Goal: Transaction & Acquisition: Subscribe to service/newsletter

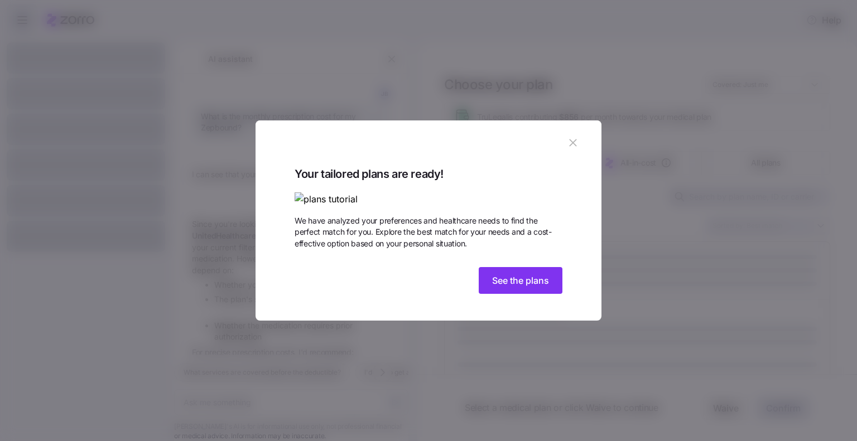
scroll to position [124, 0]
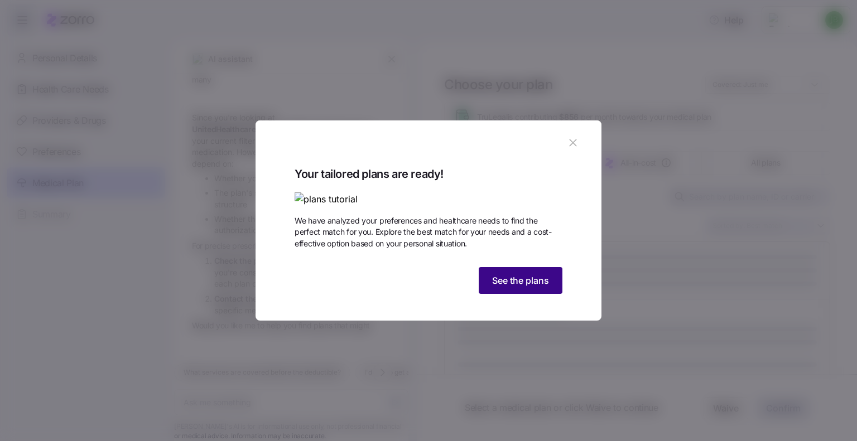
click at [533, 287] on span "See the plans" at bounding box center [520, 280] width 57 height 13
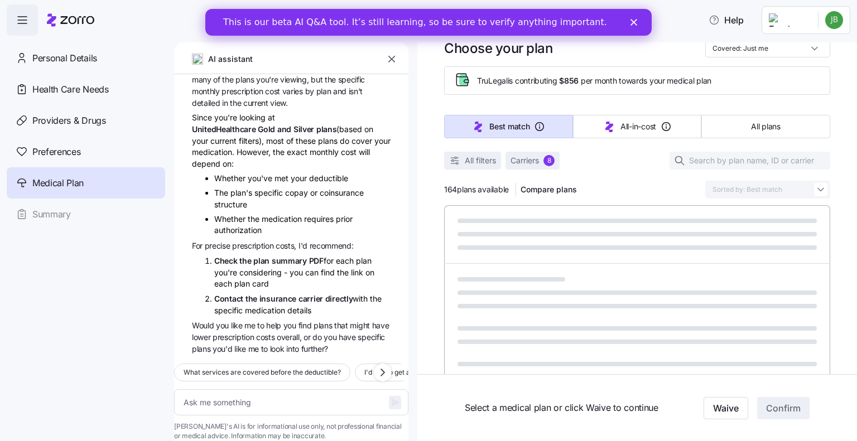
scroll to position [56, 0]
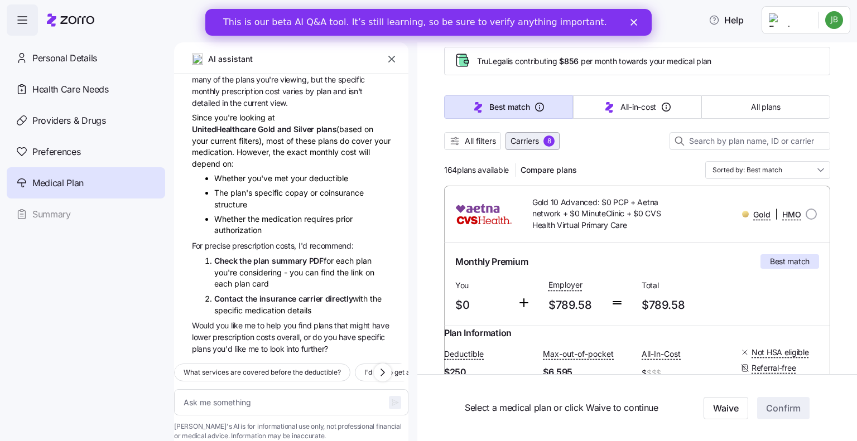
click at [547, 141] on div "8" at bounding box center [548, 141] width 11 height 11
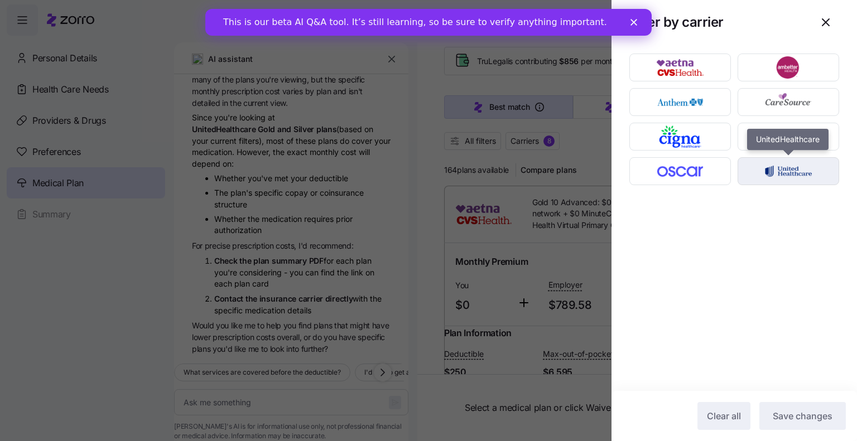
click at [775, 171] on img "button" at bounding box center [789, 171] width 82 height 22
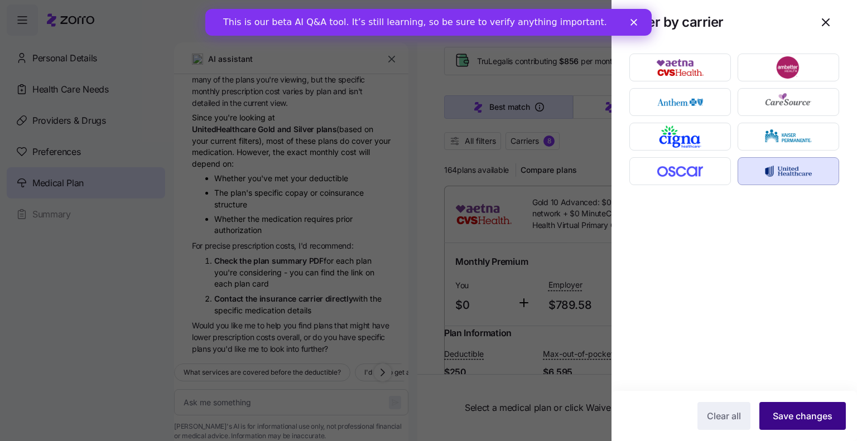
click at [807, 417] on span "Save changes" at bounding box center [803, 415] width 60 height 13
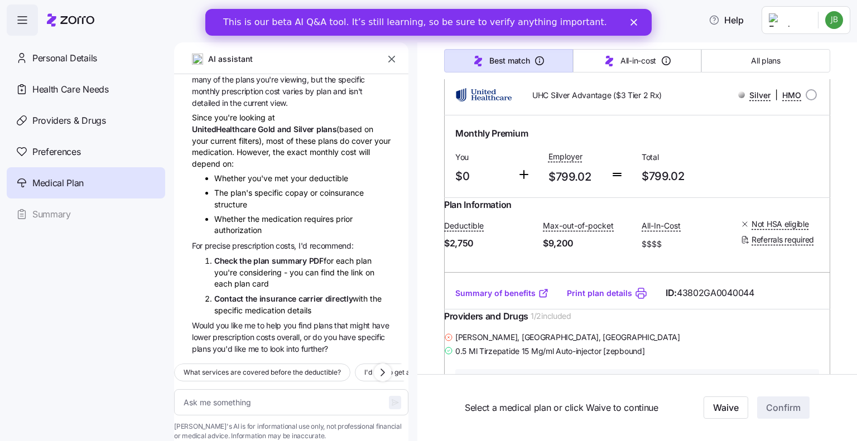
scroll to position [5690, 0]
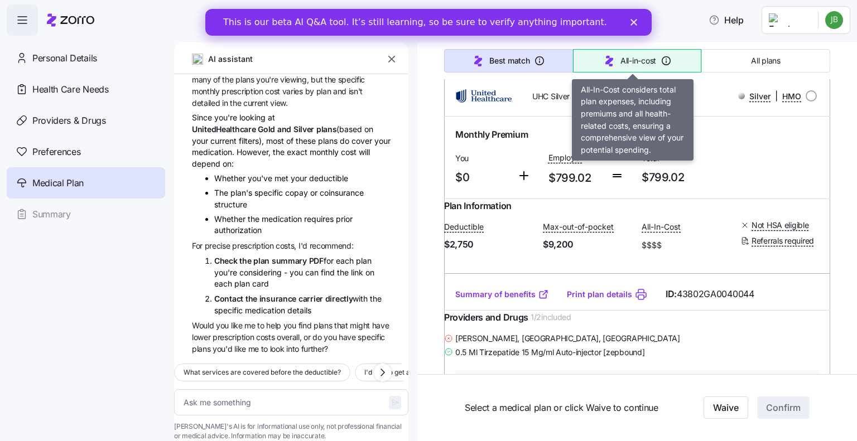
click at [626, 60] on span "All-in-cost" at bounding box center [638, 60] width 36 height 11
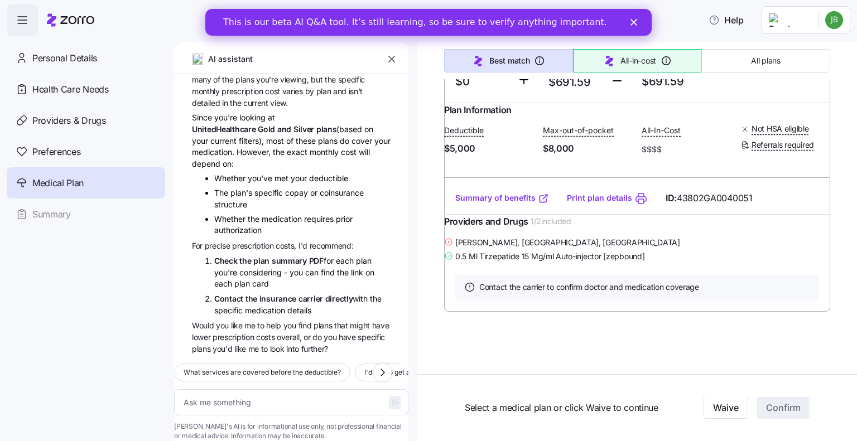
scroll to position [641, 0]
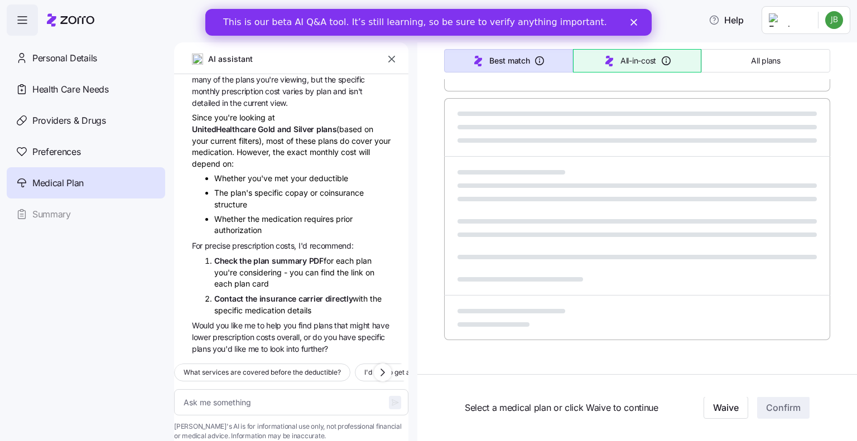
type textarea "x"
type input "Sorted by: All-in-cost"
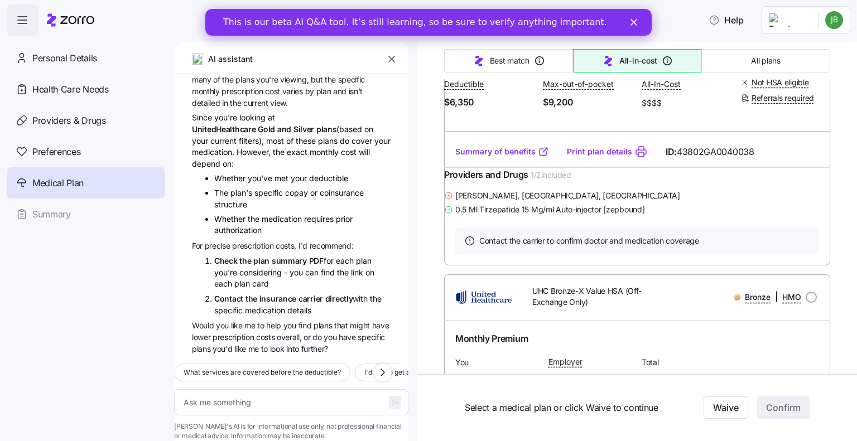
scroll to position [7364, 0]
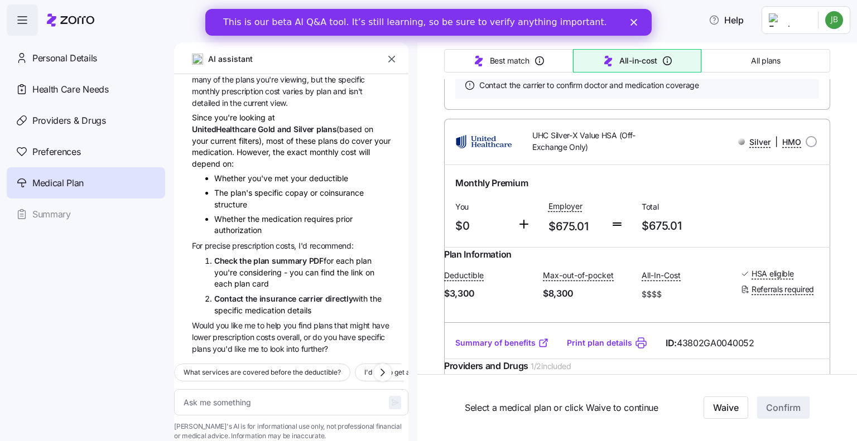
type textarea "x"
click at [687, 13] on div "Help" at bounding box center [428, 19] width 843 height 31
